Goal: Navigation & Orientation: Find specific page/section

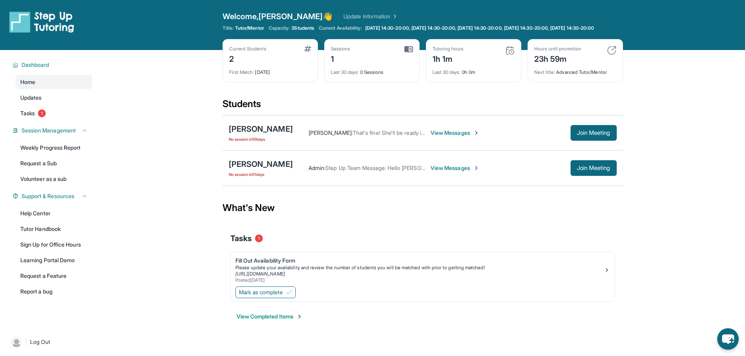
click at [464, 65] on div "1h 1m" at bounding box center [448, 58] width 31 height 13
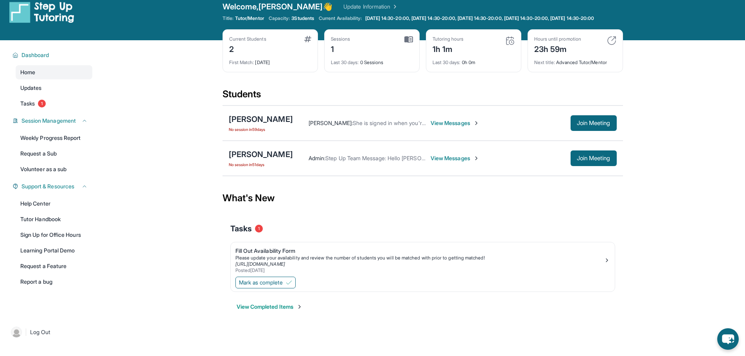
scroll to position [39, 0]
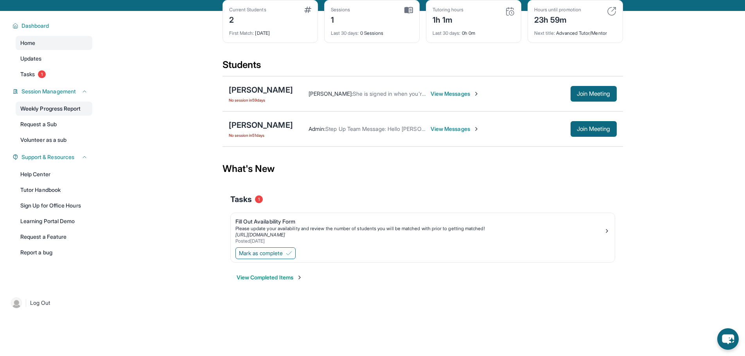
click at [31, 116] on link "Weekly Progress Report" at bounding box center [54, 109] width 77 height 14
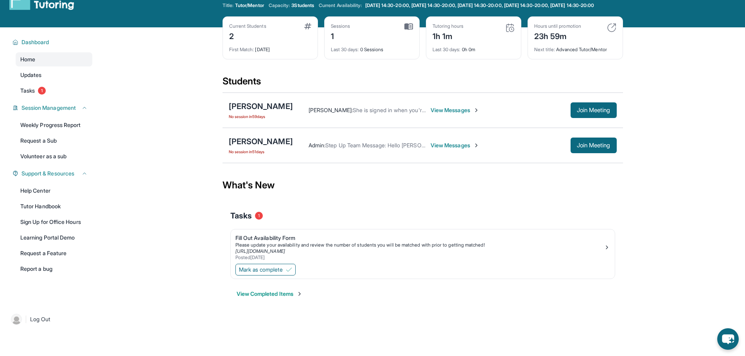
scroll to position [0, 0]
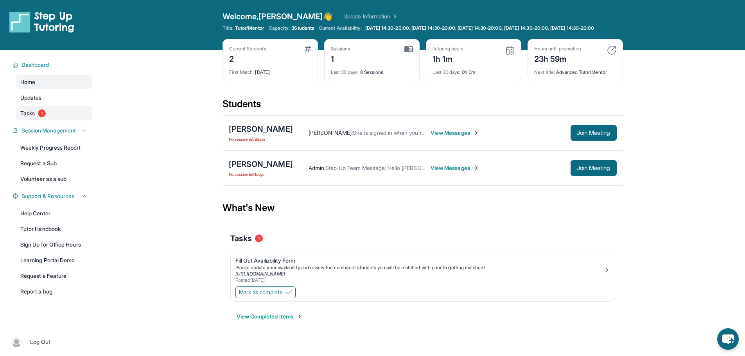
click at [75, 121] on link "Tasks 1" at bounding box center [54, 113] width 77 height 14
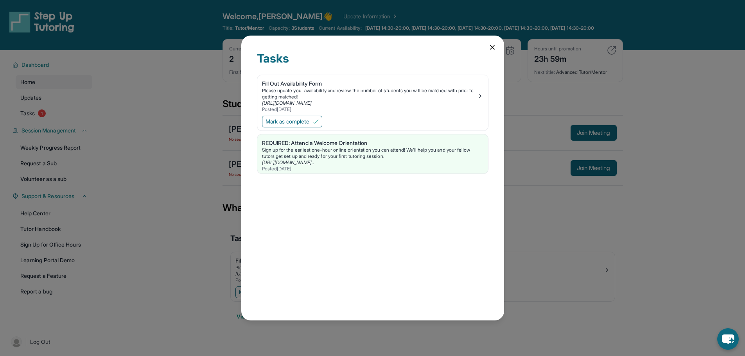
click at [493, 50] on icon at bounding box center [493, 47] width 8 height 8
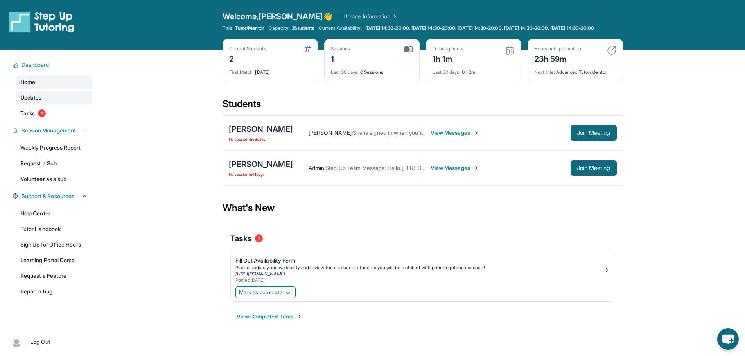
click at [45, 105] on link "Updates" at bounding box center [54, 98] width 77 height 14
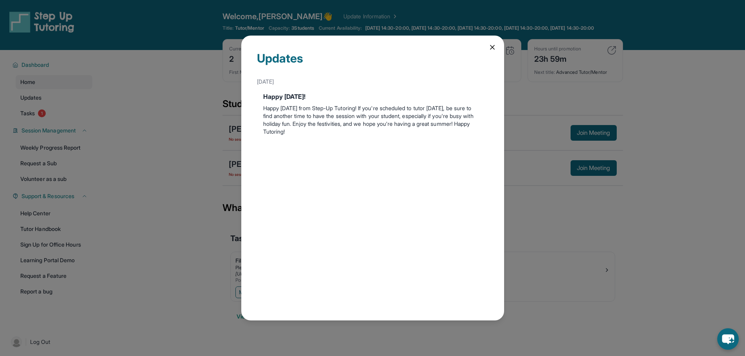
click at [87, 106] on div "Updates [DATE] Happy [DATE]! Happy [DATE] from Step-Up Tutoring! If you're sche…" at bounding box center [372, 178] width 745 height 356
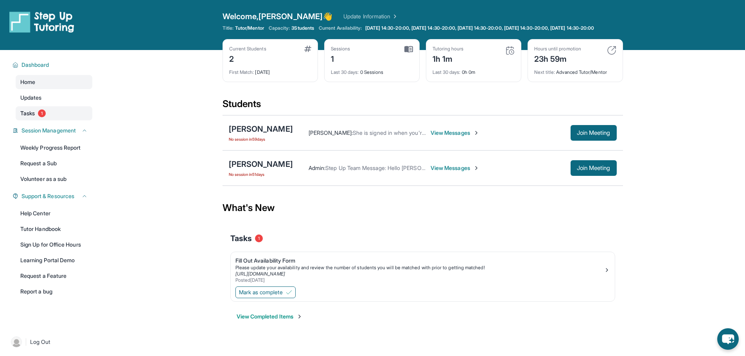
click at [78, 119] on link "Tasks 1" at bounding box center [54, 113] width 77 height 14
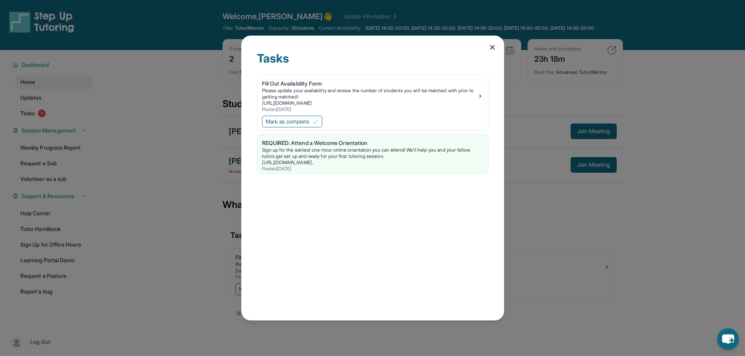
click at [491, 49] on icon at bounding box center [493, 47] width 8 height 8
